Goal: Task Accomplishment & Management: Complete application form

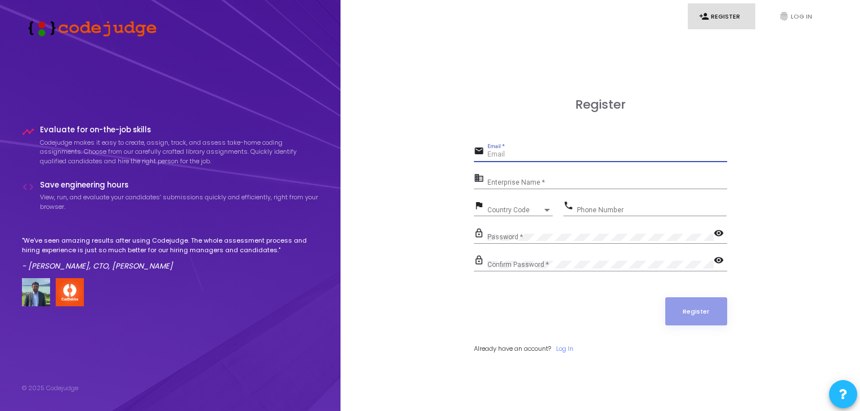
click at [496, 158] on input "Email *" at bounding box center [607, 155] width 240 height 8
type input "[EMAIL_ADDRESS][DOMAIN_NAME]"
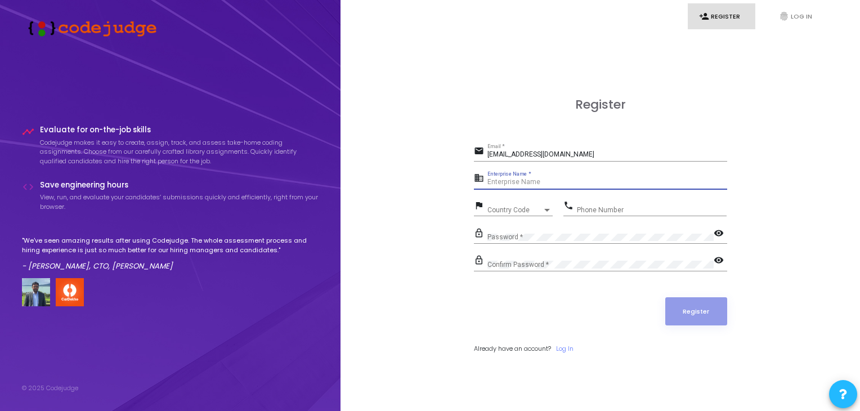
click at [510, 182] on input "Enterprise Name *" at bounding box center [607, 182] width 240 height 8
click at [522, 176] on div "Enterprise Name *" at bounding box center [607, 179] width 240 height 17
paste input "Payoneer - WFM"
type input "Payoneer - WFM"
click at [511, 206] on span "Country Code" at bounding box center [507, 209] width 40 height 7
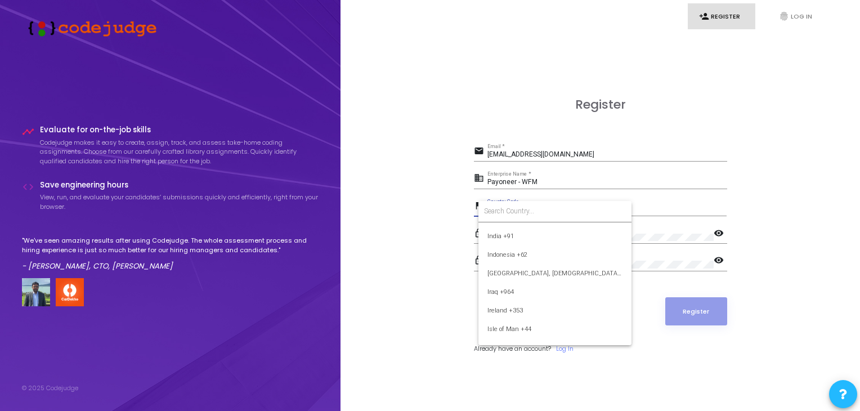
scroll to position [1783, 0]
click at [504, 228] on span "India +91" at bounding box center [554, 231] width 135 height 19
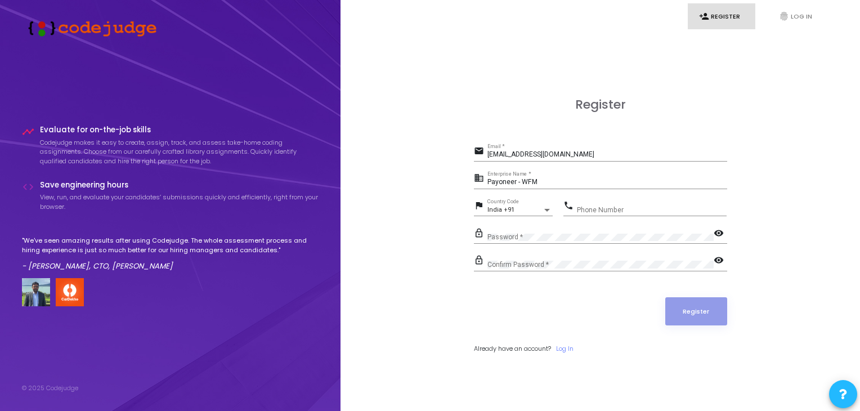
click at [592, 204] on div "Phone Number" at bounding box center [652, 207] width 150 height 17
type input "8799724044"
click at [694, 308] on button "Register" at bounding box center [696, 311] width 62 height 28
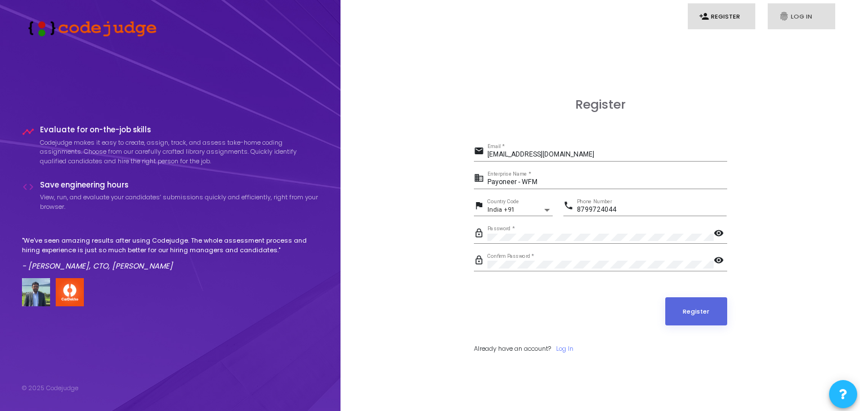
click at [795, 15] on link "fingerprint Log In" at bounding box center [802, 16] width 68 height 26
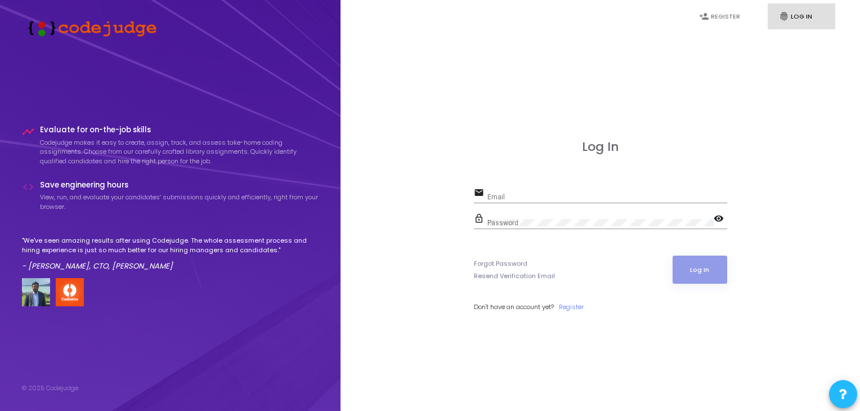
click at [536, 192] on div "Email" at bounding box center [607, 194] width 240 height 17
type input "m"
type input "[EMAIL_ADDRESS][DOMAIN_NAME]"
click at [706, 271] on button "Log In" at bounding box center [699, 269] width 55 height 28
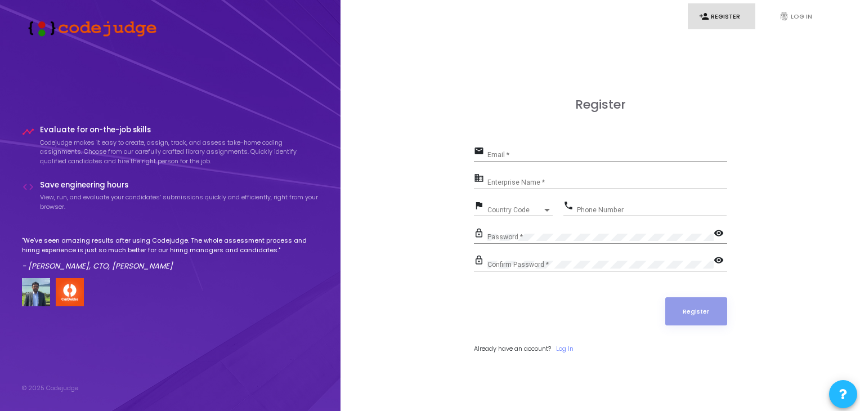
click at [501, 150] on div "Email *" at bounding box center [607, 151] width 240 height 17
type input "[EMAIL_ADDRESS][DOMAIN_NAME]"
click at [515, 180] on input "Enterprise Name *" at bounding box center [607, 182] width 240 height 8
paste input "Payoneer - WFM"
type input "Payoneer - WFM"
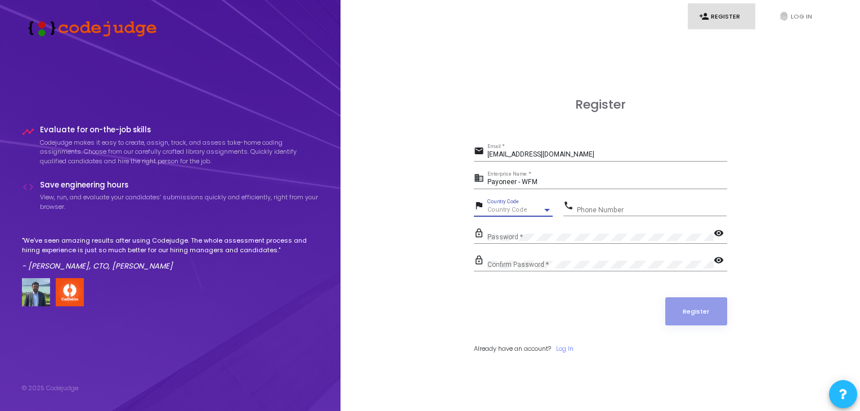
click at [514, 212] on span "Country Code" at bounding box center [507, 209] width 40 height 7
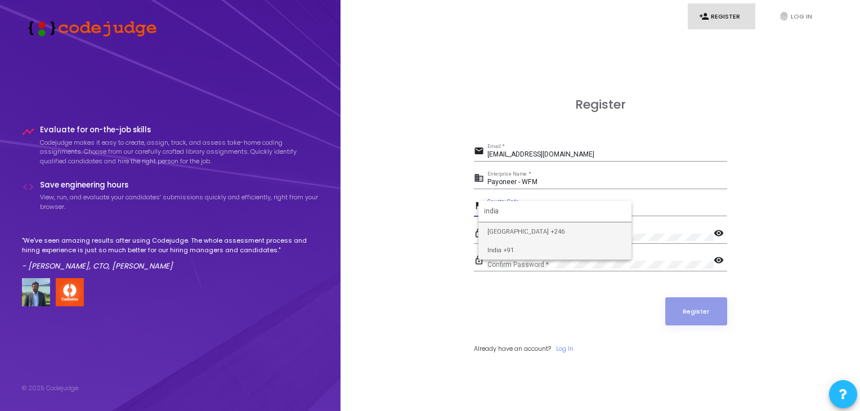
type input "india"
click at [498, 254] on span "India +91" at bounding box center [554, 250] width 135 height 19
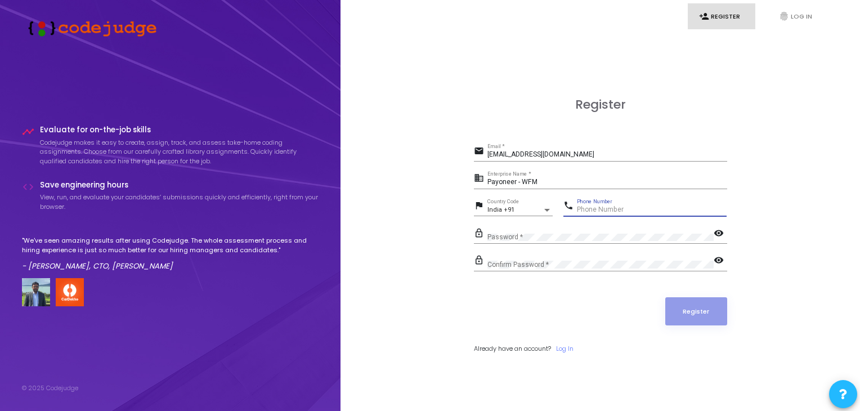
click at [612, 207] on input "Phone Number" at bounding box center [652, 210] width 150 height 8
type input "8799724044"
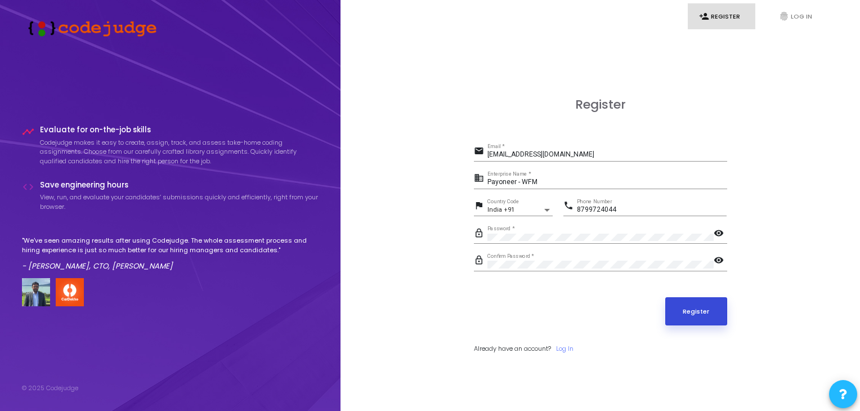
click at [694, 314] on button "Register" at bounding box center [696, 311] width 62 height 28
click at [692, 318] on button "Register" at bounding box center [696, 311] width 62 height 28
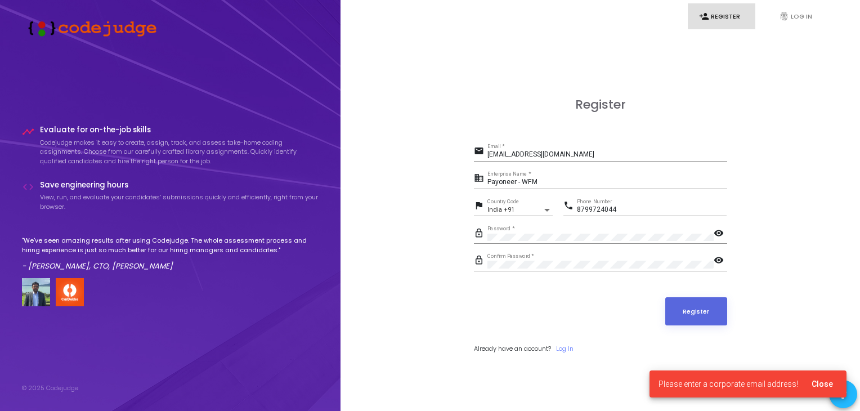
click at [584, 318] on div "Register" at bounding box center [600, 311] width 253 height 28
